Goal: Task Accomplishment & Management: Manage account settings

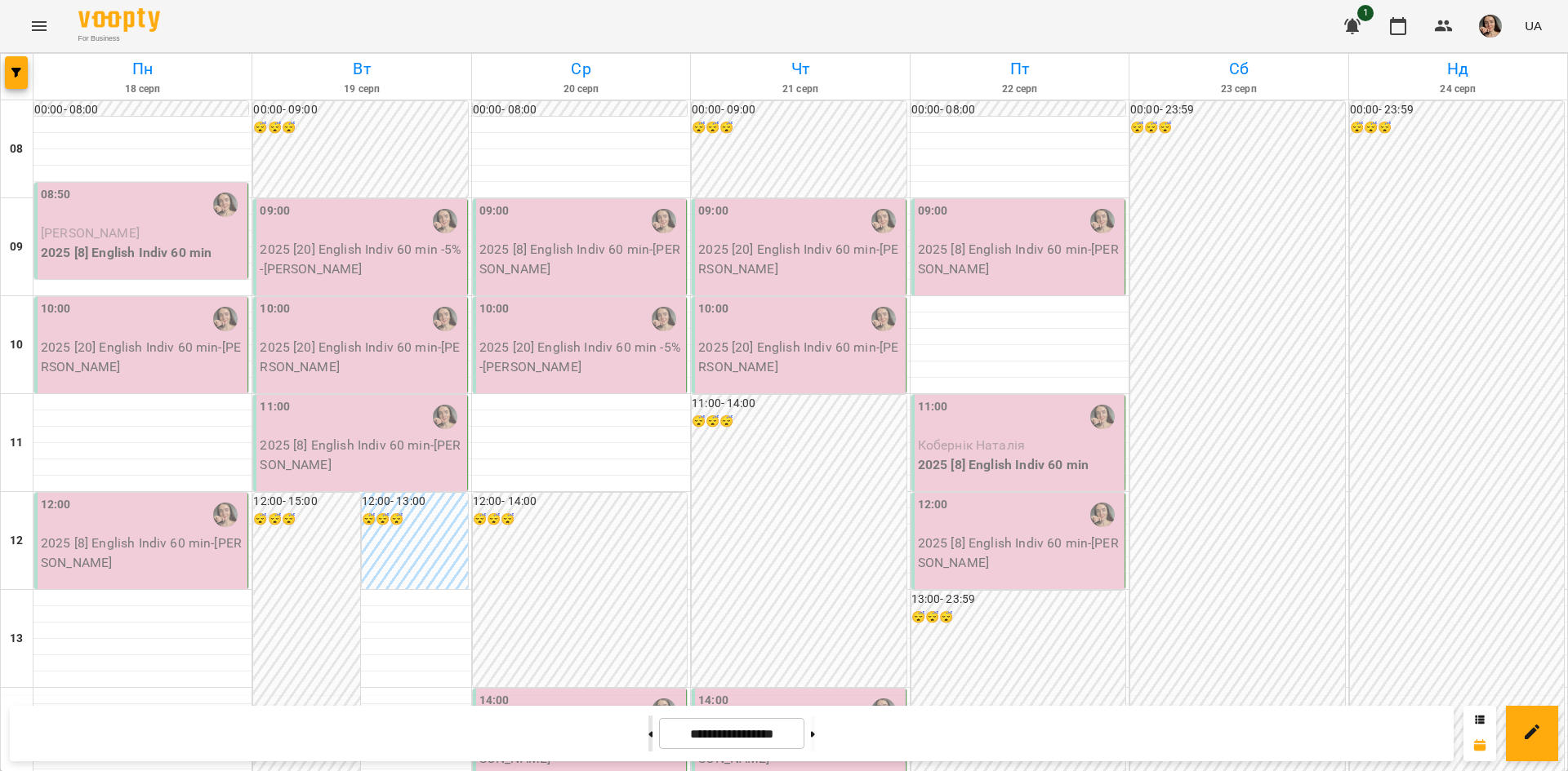
click at [648, 738] on button at bounding box center [650, 734] width 4 height 36
type input "**********"
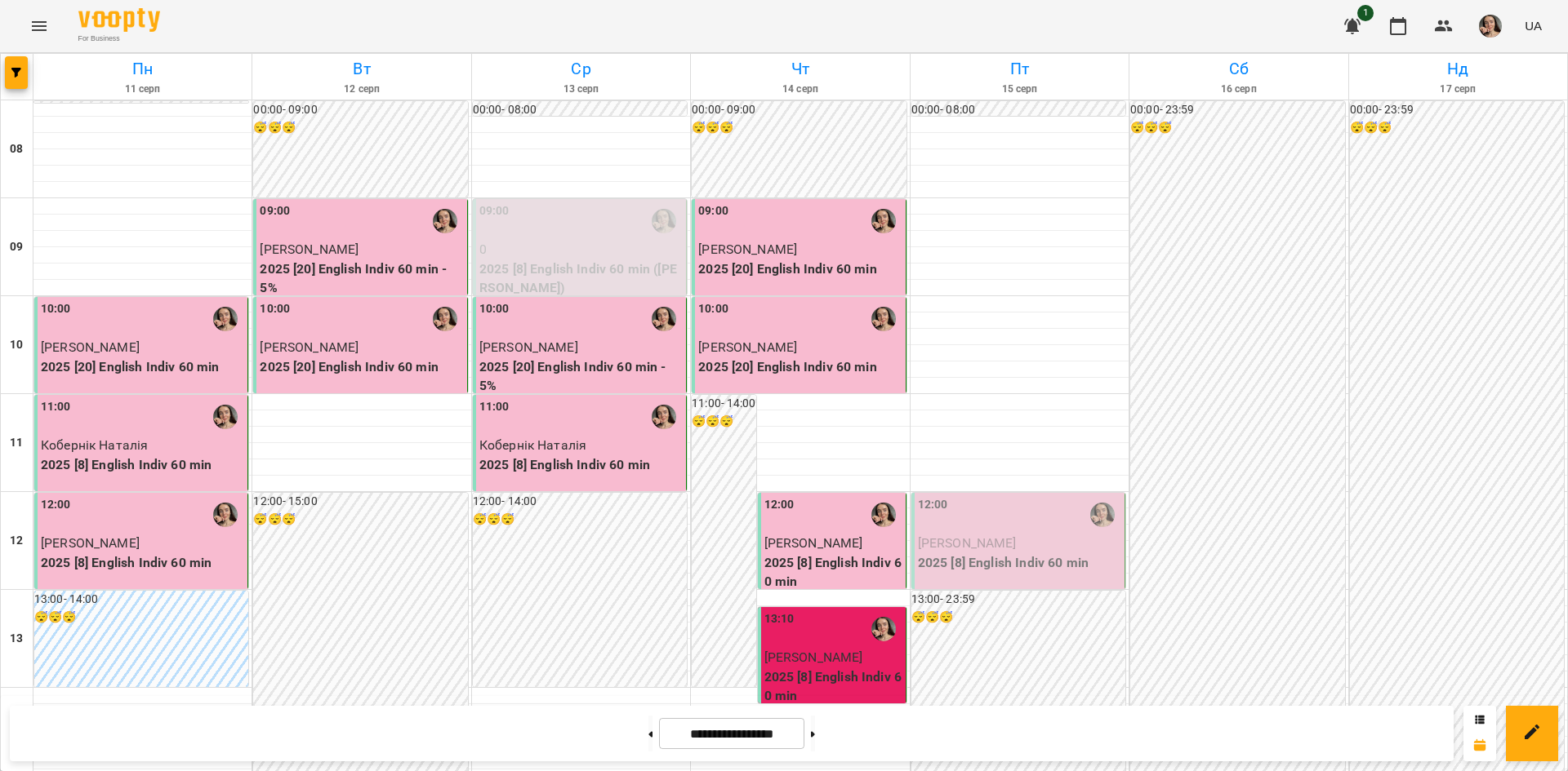
click at [1009, 552] on p "[PERSON_NAME]" at bounding box center [1019, 543] width 203 height 20
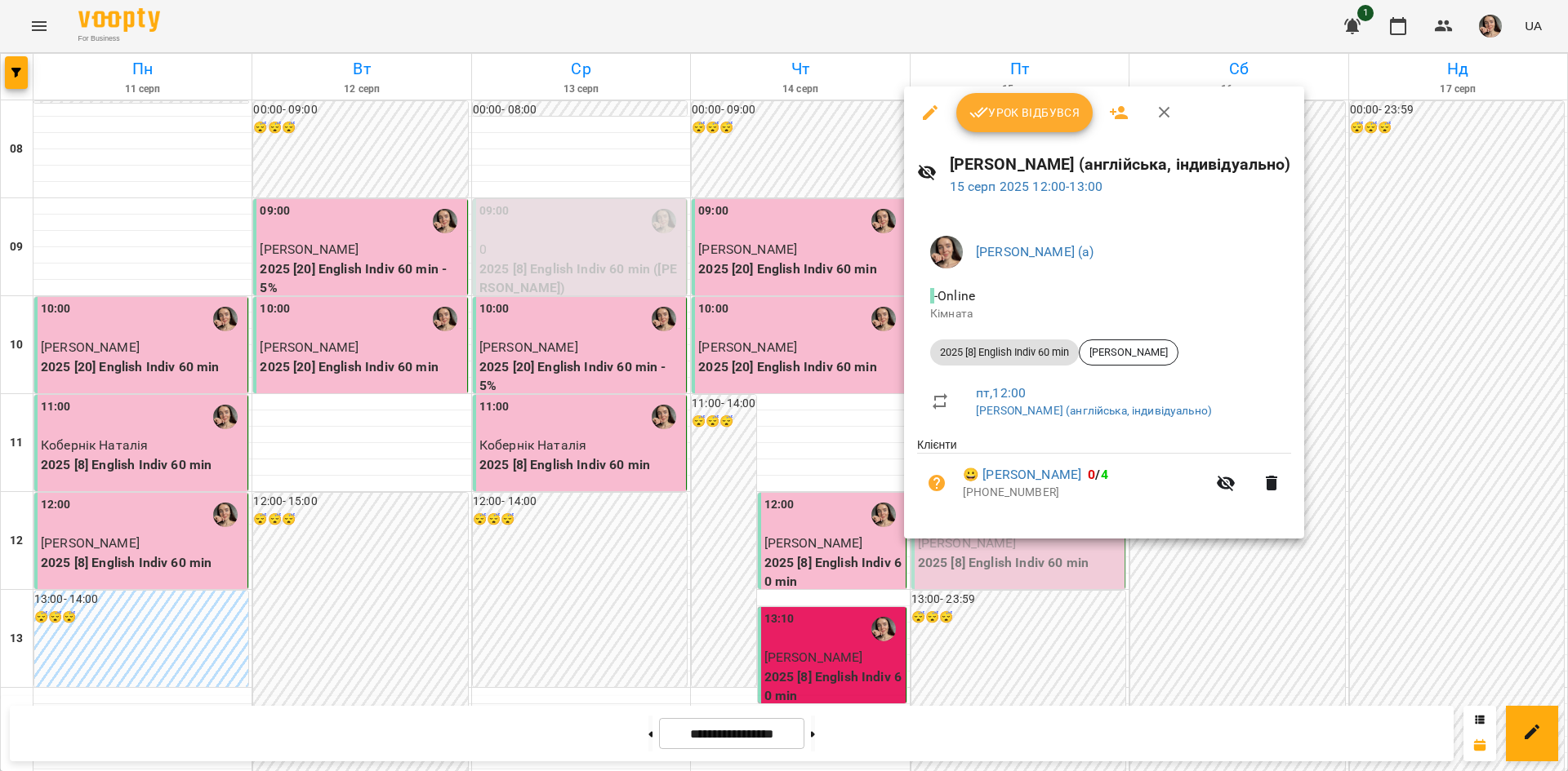
click at [1021, 105] on span "Урок відбувся" at bounding box center [1025, 112] width 112 height 20
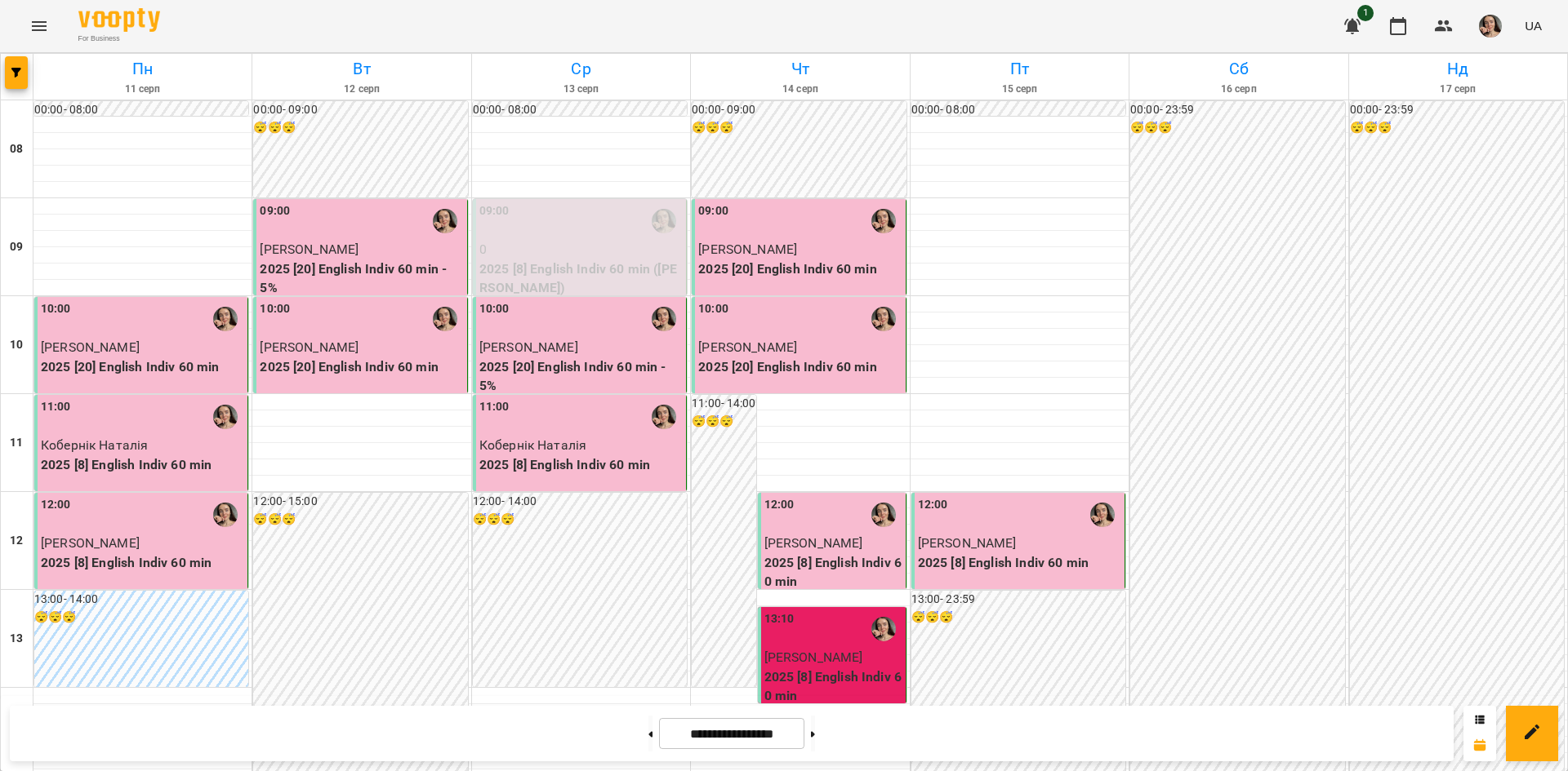
scroll to position [507, 0]
click at [815, 726] on button at bounding box center [813, 734] width 4 height 36
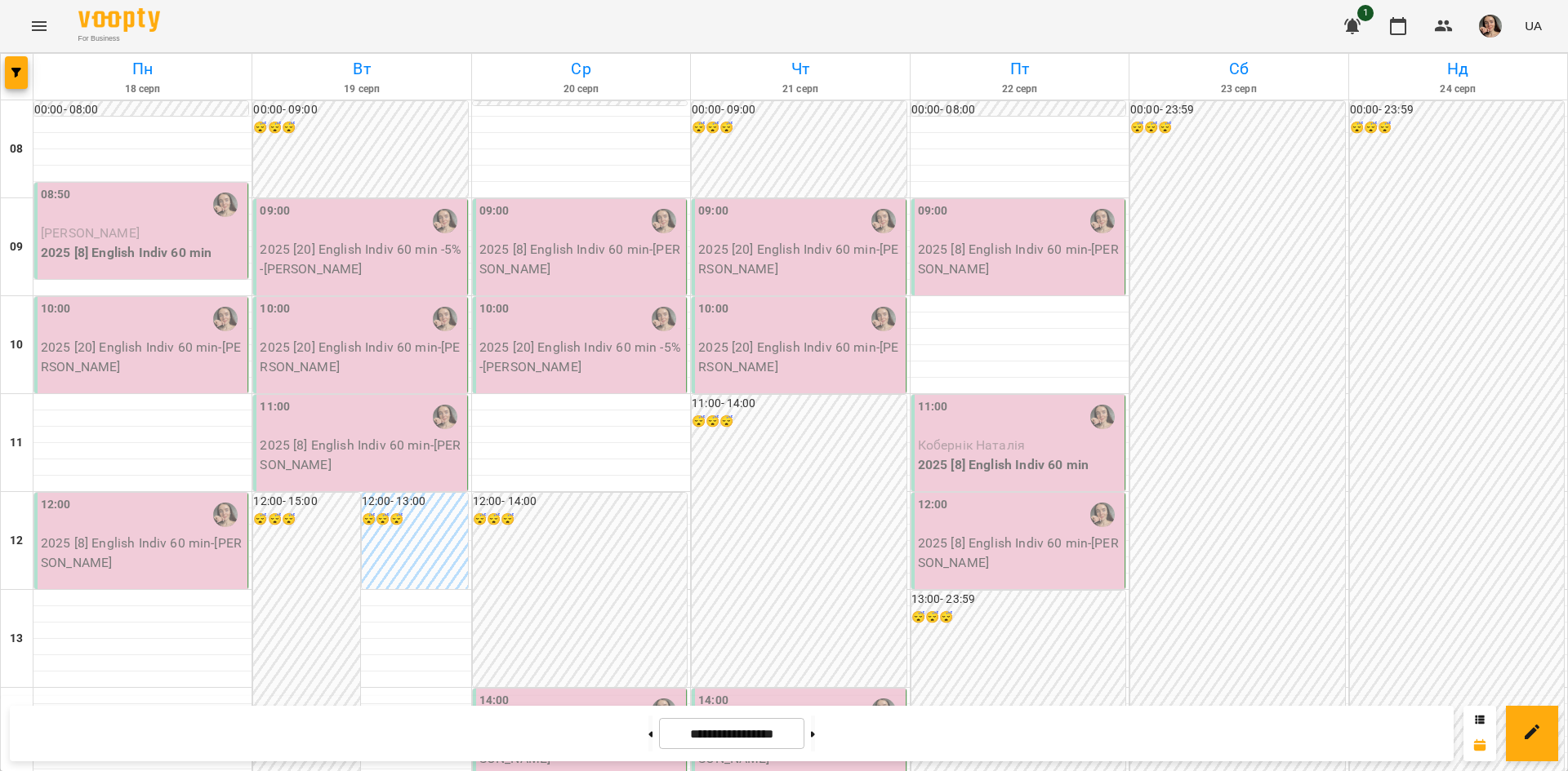
scroll to position [0, 0]
click at [815, 735] on icon at bounding box center [813, 734] width 4 height 6
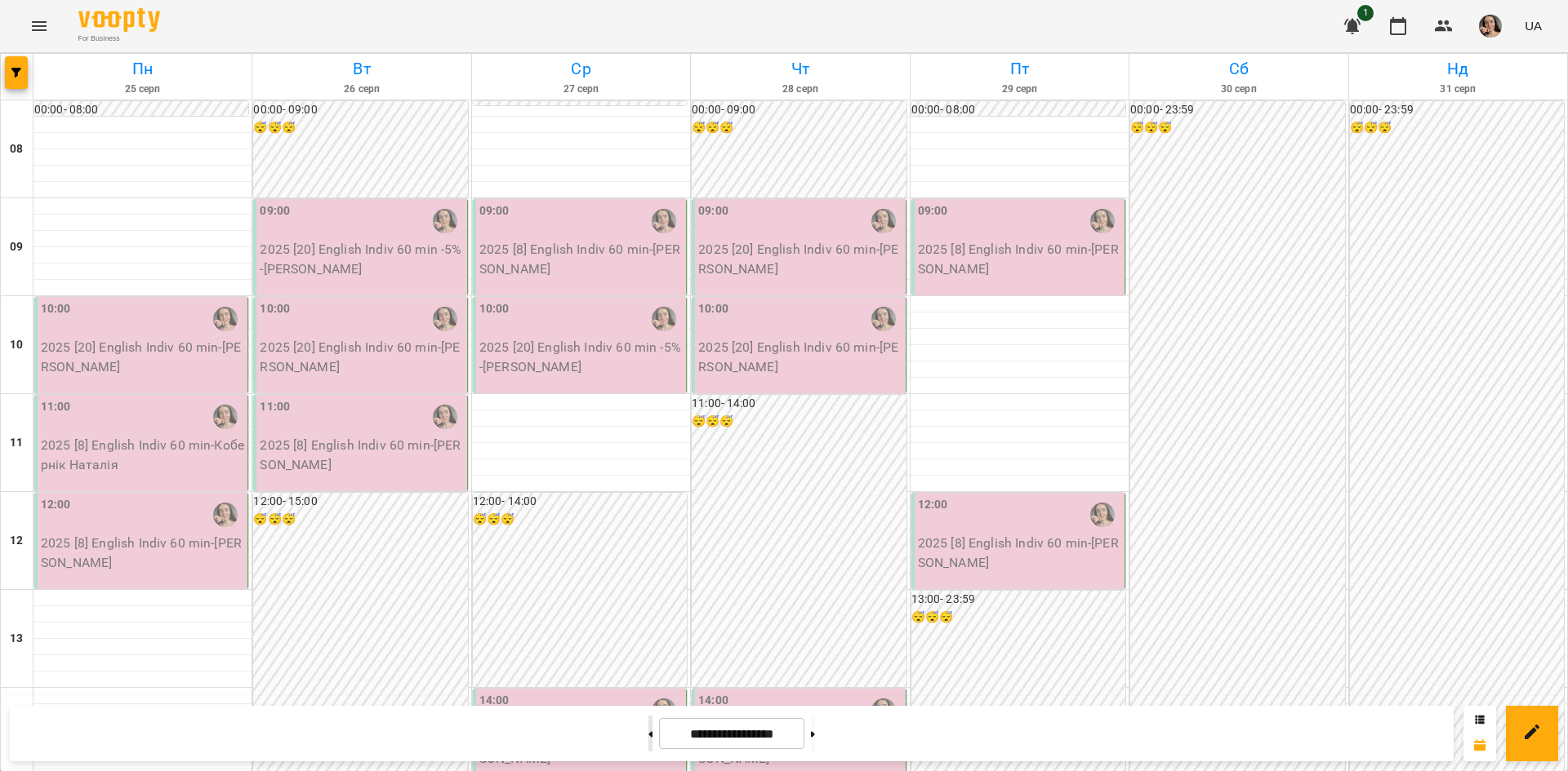
click at [648, 735] on button at bounding box center [650, 734] width 4 height 36
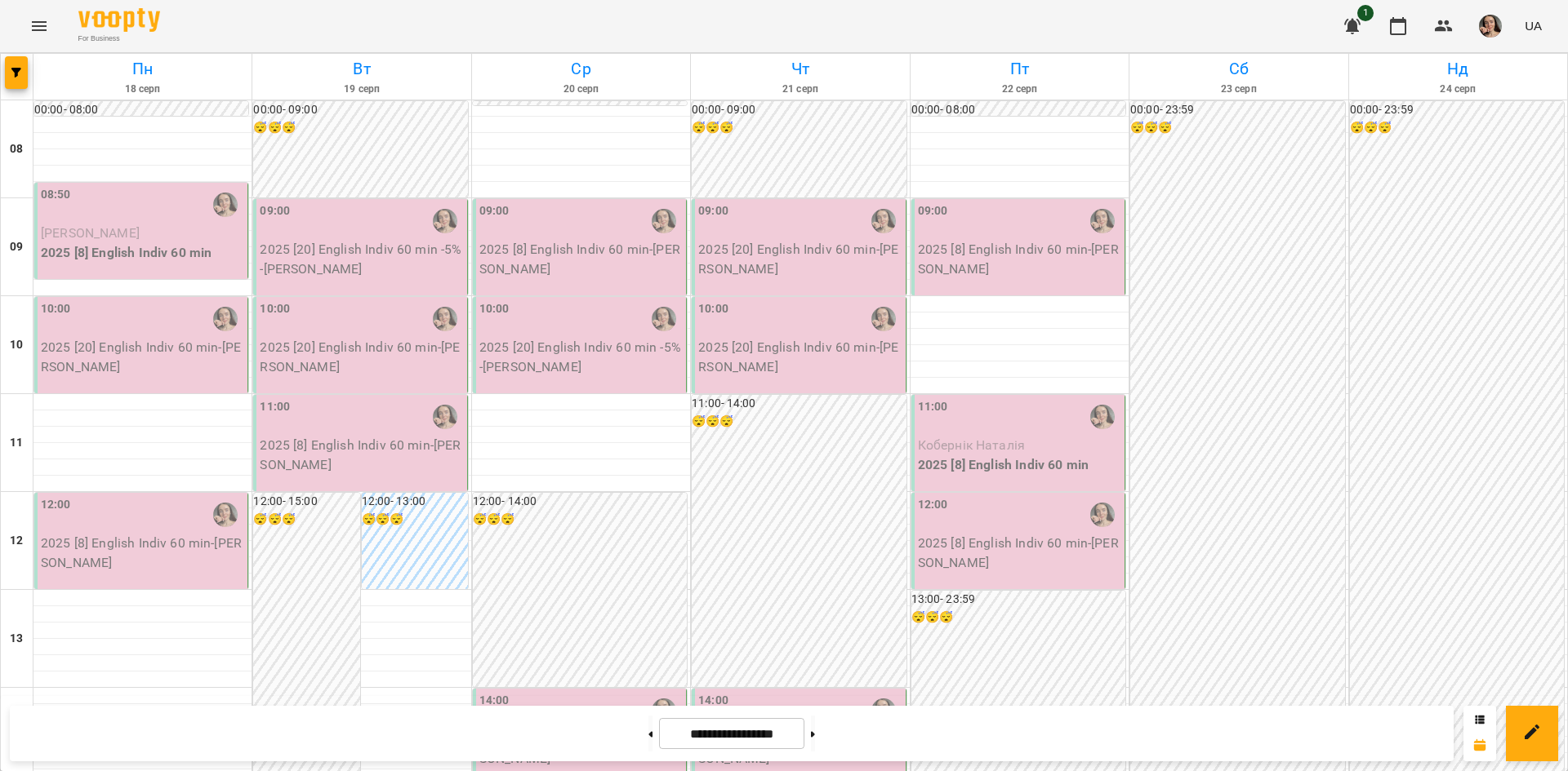
scroll to position [591, 0]
click at [648, 735] on button at bounding box center [650, 734] width 4 height 36
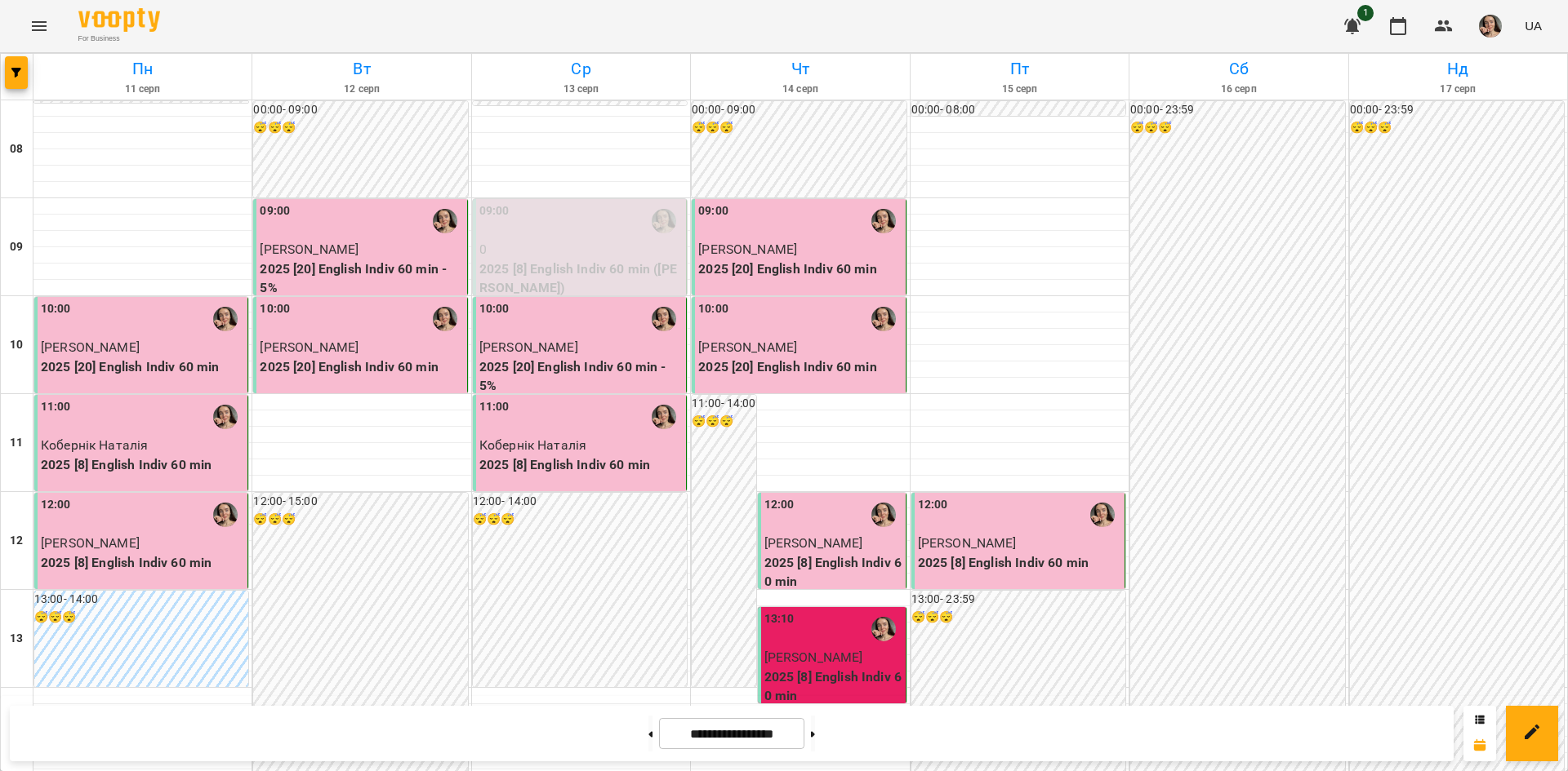
scroll to position [0, 0]
click at [815, 736] on button at bounding box center [813, 734] width 4 height 36
type input "**********"
